Goal: Task Accomplishment & Management: Use online tool/utility

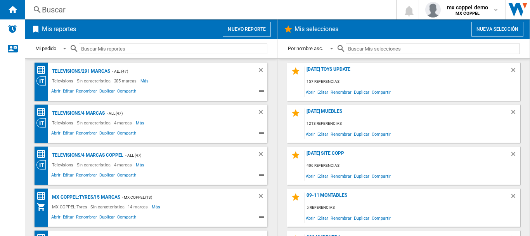
click at [243, 25] on button "Nuevo reporte" at bounding box center [247, 29] width 48 height 15
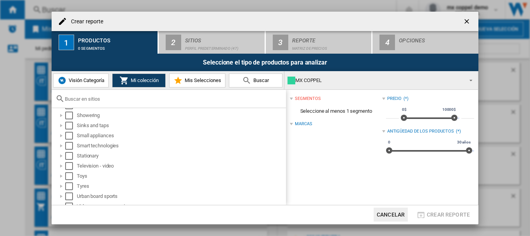
scroll to position [473, 0]
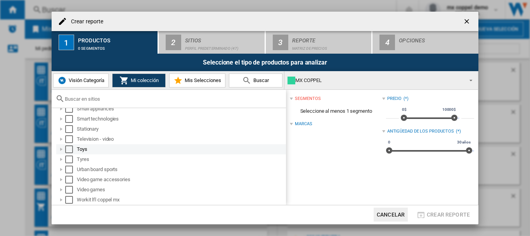
click at [69, 149] on div "Select" at bounding box center [69, 149] width 8 height 8
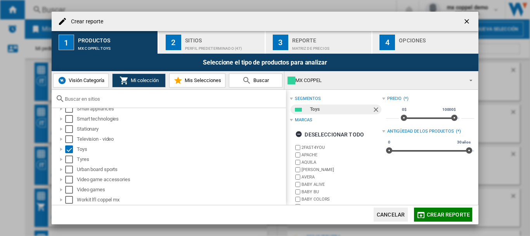
click at [216, 49] on div "Perfil predeterminado (47)" at bounding box center [223, 46] width 77 height 8
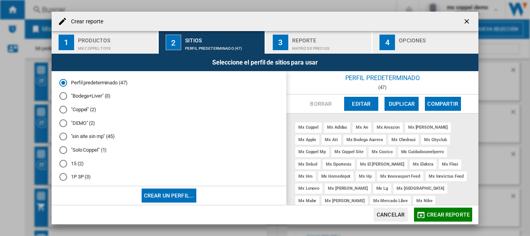
click at [58, 151] on div "Perfil predeterminado (47) "Bodega+Liver" (3) "Coppel" (2) "DEMO" (2) "sin site…" at bounding box center [169, 128] width 235 height 115
click at [61, 151] on div at bounding box center [63, 150] width 8 height 8
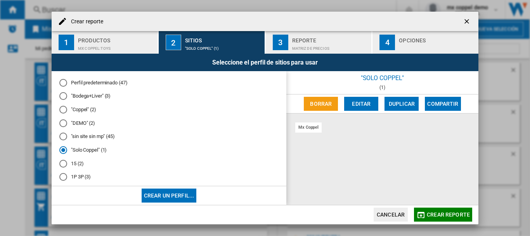
click at [444, 217] on span "Crear reporte" at bounding box center [448, 214] width 43 height 6
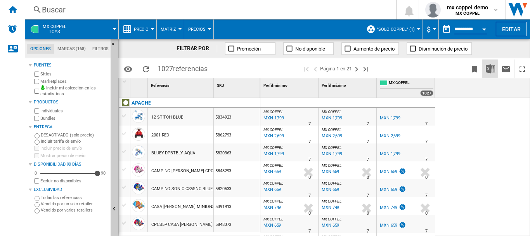
click at [490, 68] on img "Descargar en Excel" at bounding box center [490, 68] width 9 height 9
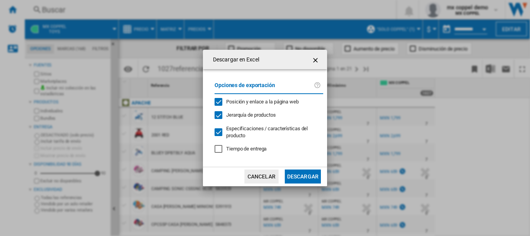
click at [306, 180] on button "Descargar" at bounding box center [303, 176] width 36 height 14
